Goal: Check status: Check status

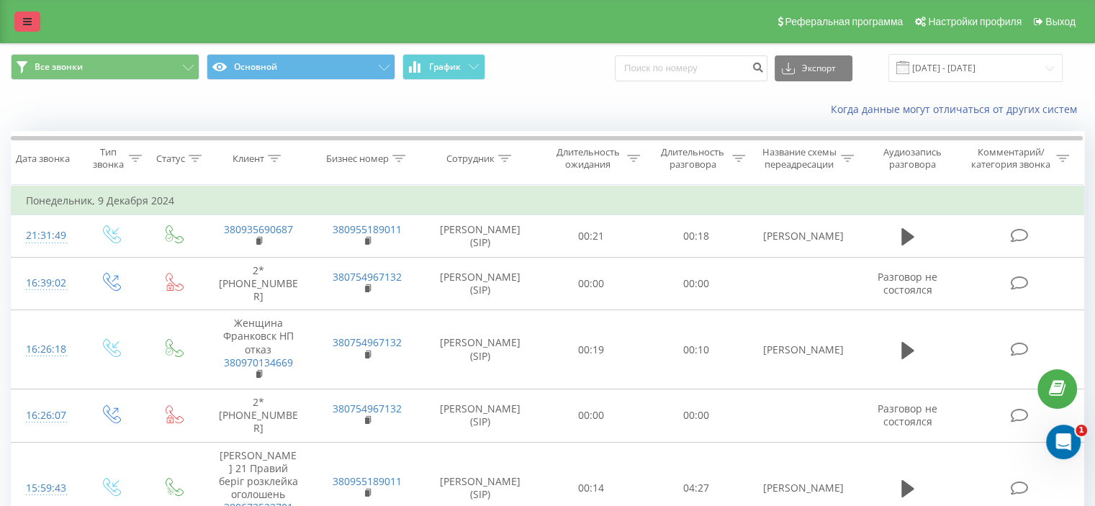
click at [33, 19] on link at bounding box center [27, 22] width 26 height 20
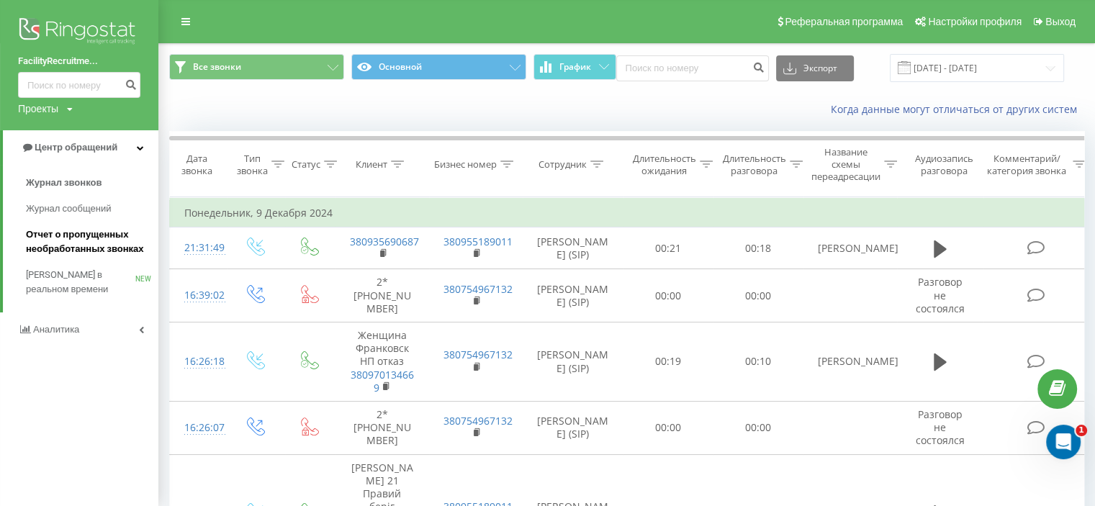
click at [66, 241] on span "Отчет о пропущенных необработанных звонках" at bounding box center [88, 242] width 125 height 29
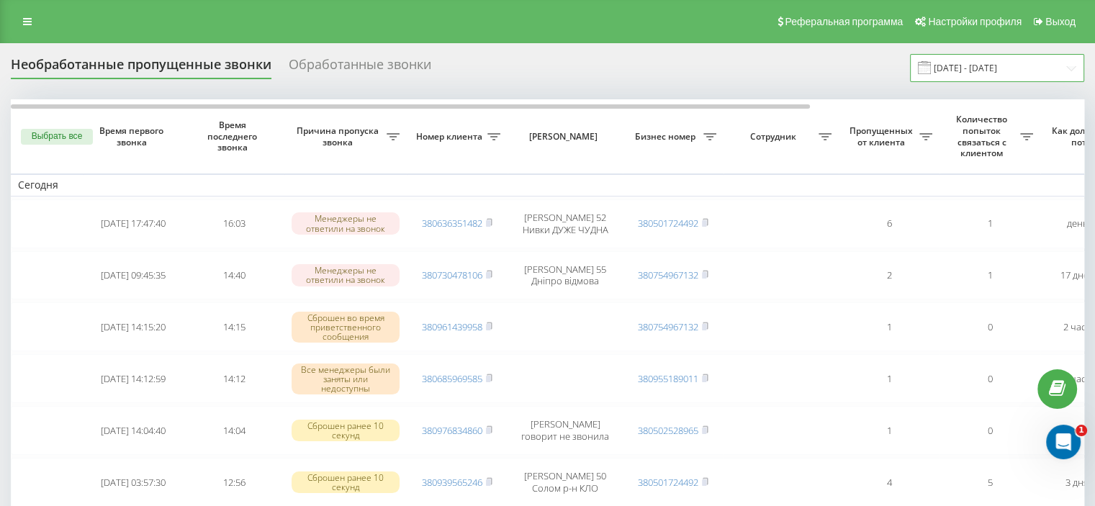
click at [987, 67] on input "19.08.2025 - 19.09.2025" at bounding box center [997, 68] width 174 height 28
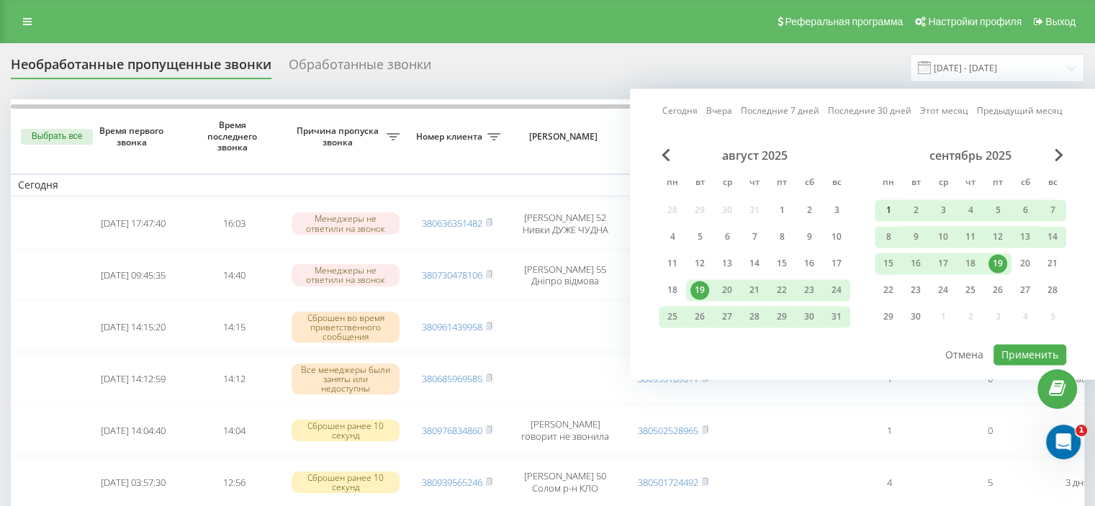
click at [885, 208] on div "1" at bounding box center [888, 210] width 19 height 19
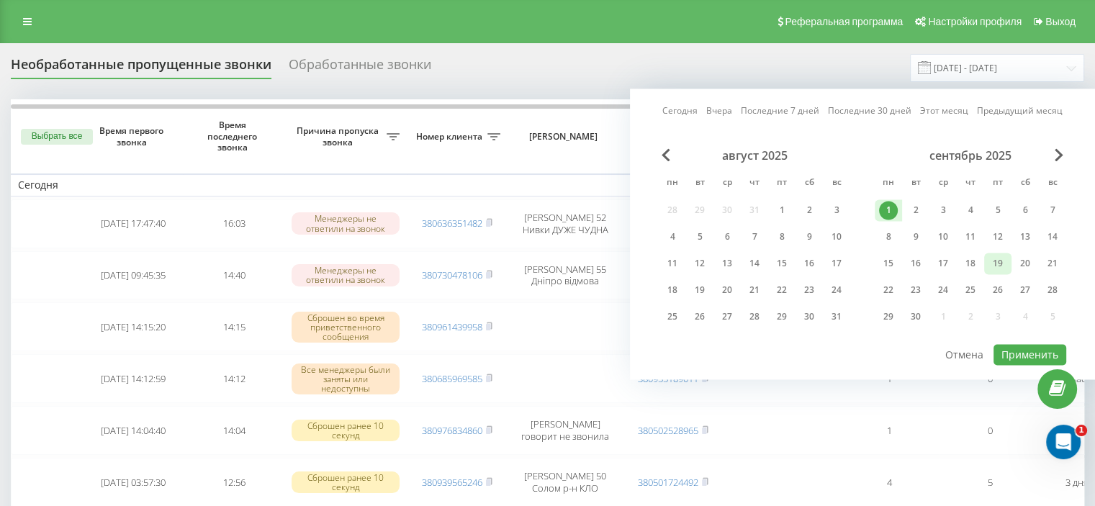
click at [1000, 258] on div "19" at bounding box center [997, 263] width 19 height 19
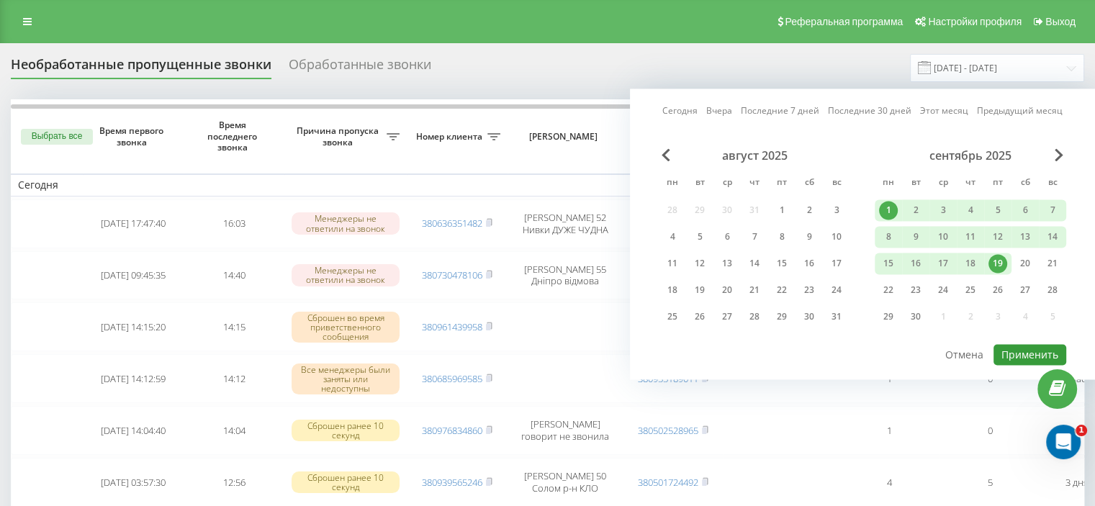
click at [1034, 353] on button "Применить" at bounding box center [1030, 354] width 73 height 21
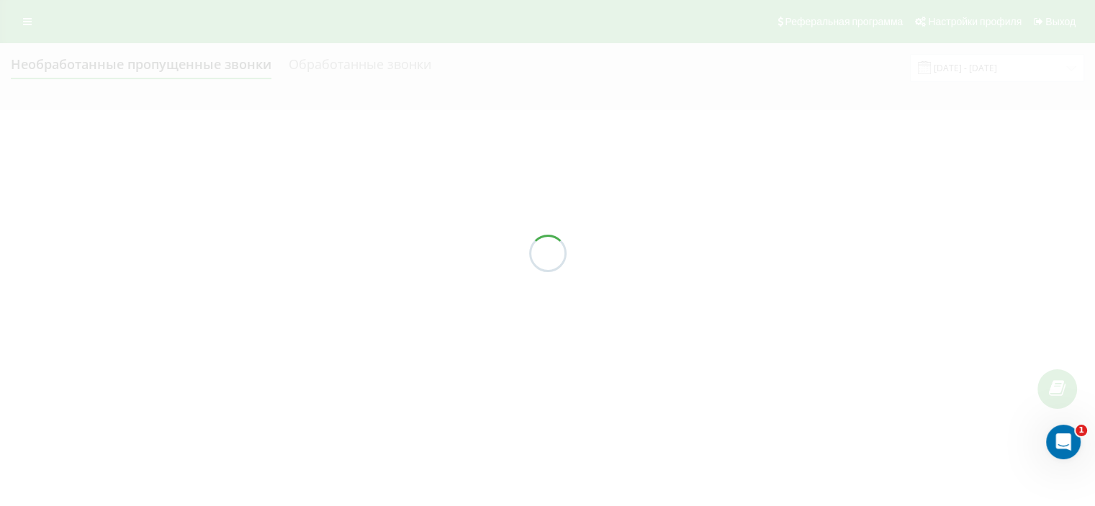
type input "[DATE] - [DATE]"
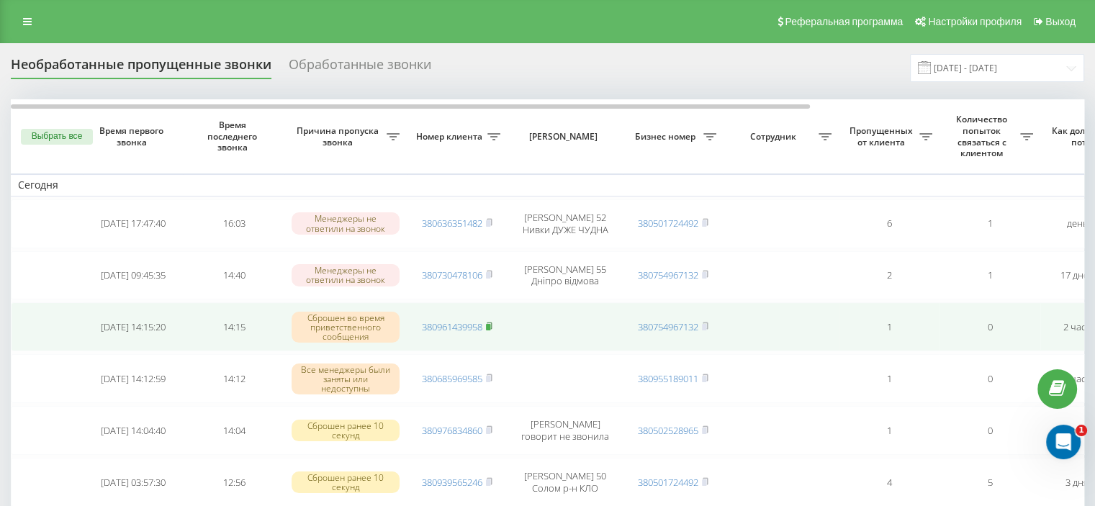
click at [490, 324] on rect at bounding box center [488, 327] width 4 height 6
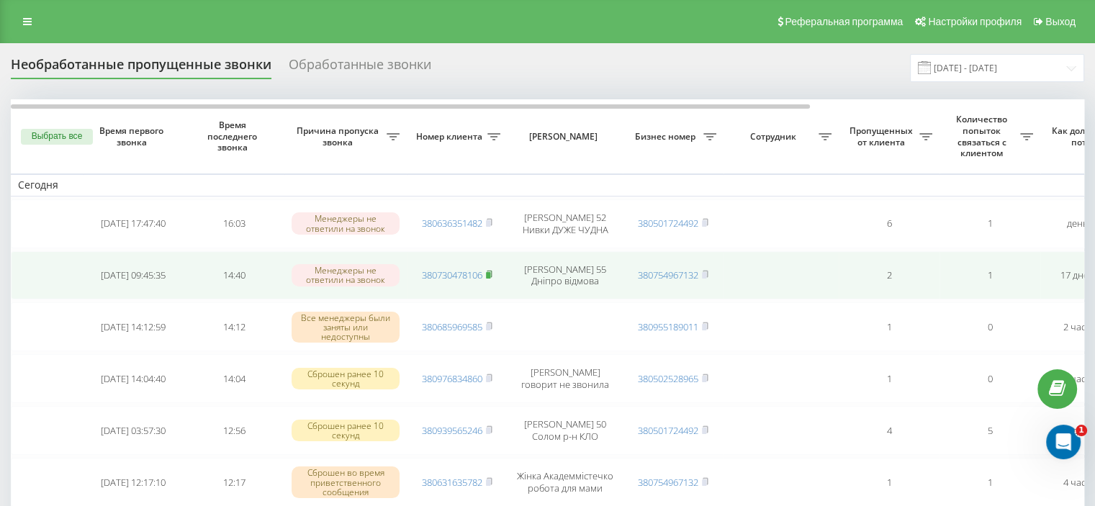
click at [487, 270] on icon at bounding box center [489, 274] width 6 height 9
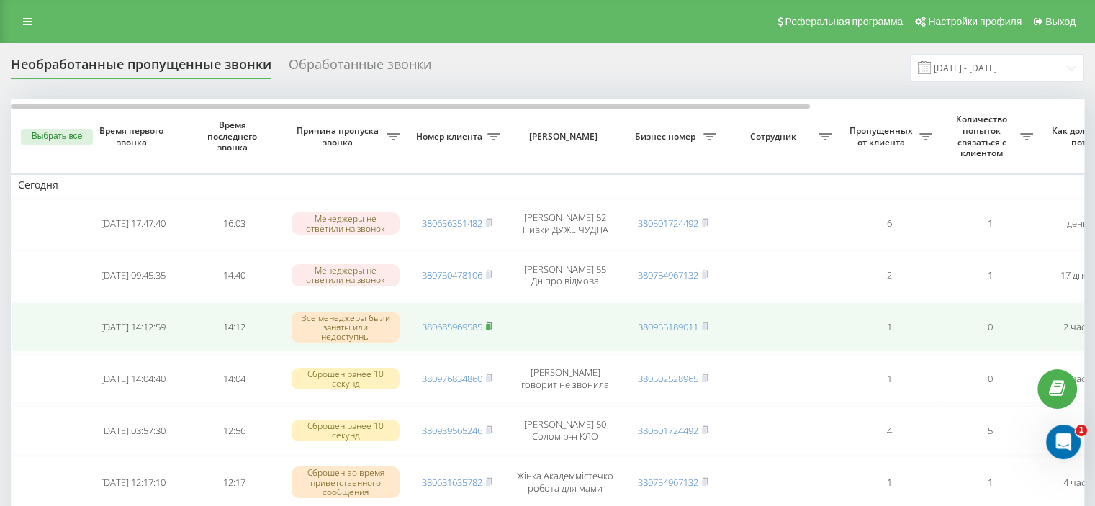
click at [490, 322] on icon at bounding box center [489, 326] width 6 height 9
